Goal: Check status: Check status

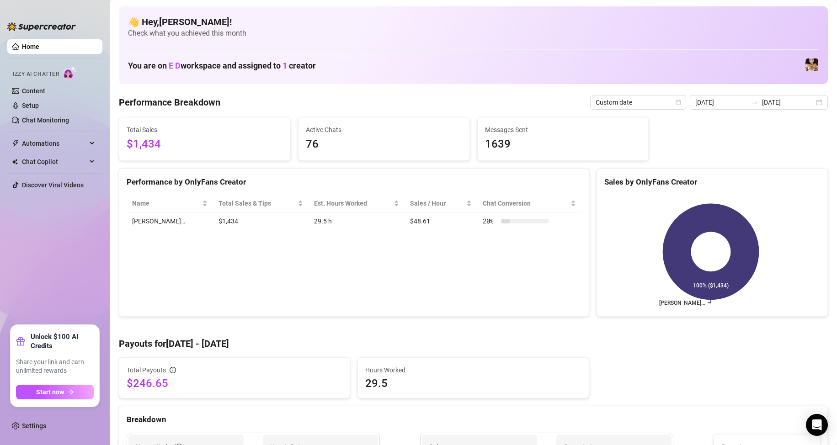
scroll to position [137, 0]
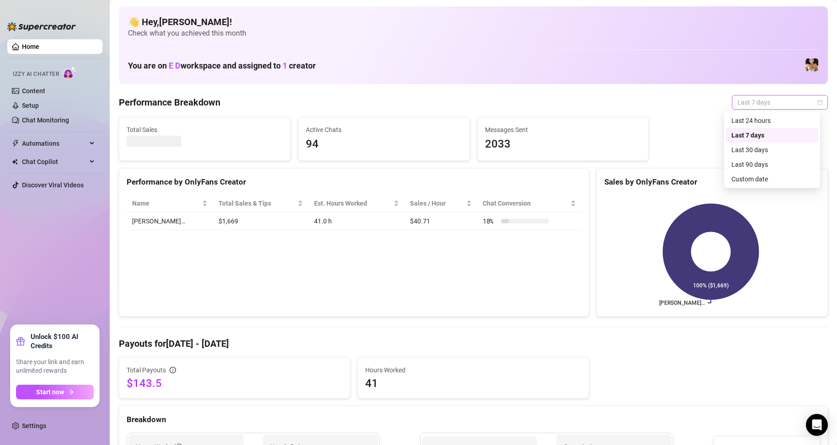
click at [770, 99] on span "Last 7 days" at bounding box center [779, 102] width 85 height 14
click at [773, 173] on div "Custom date" at bounding box center [772, 179] width 92 height 15
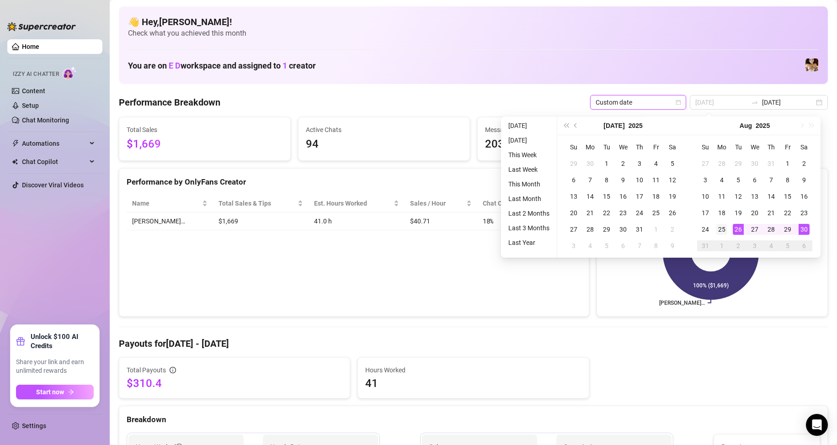
type input "[DATE]"
click at [721, 233] on div "25" at bounding box center [721, 229] width 11 height 11
type input "[DATE]"
click at [804, 226] on div "30" at bounding box center [803, 229] width 11 height 11
click at [804, 226] on rect at bounding box center [710, 252] width 213 height 114
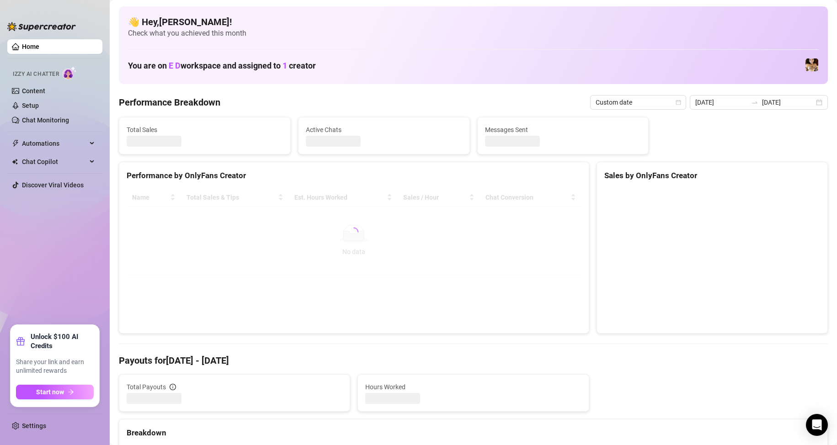
type input "[DATE]"
